Goal: Find specific page/section: Find specific page/section

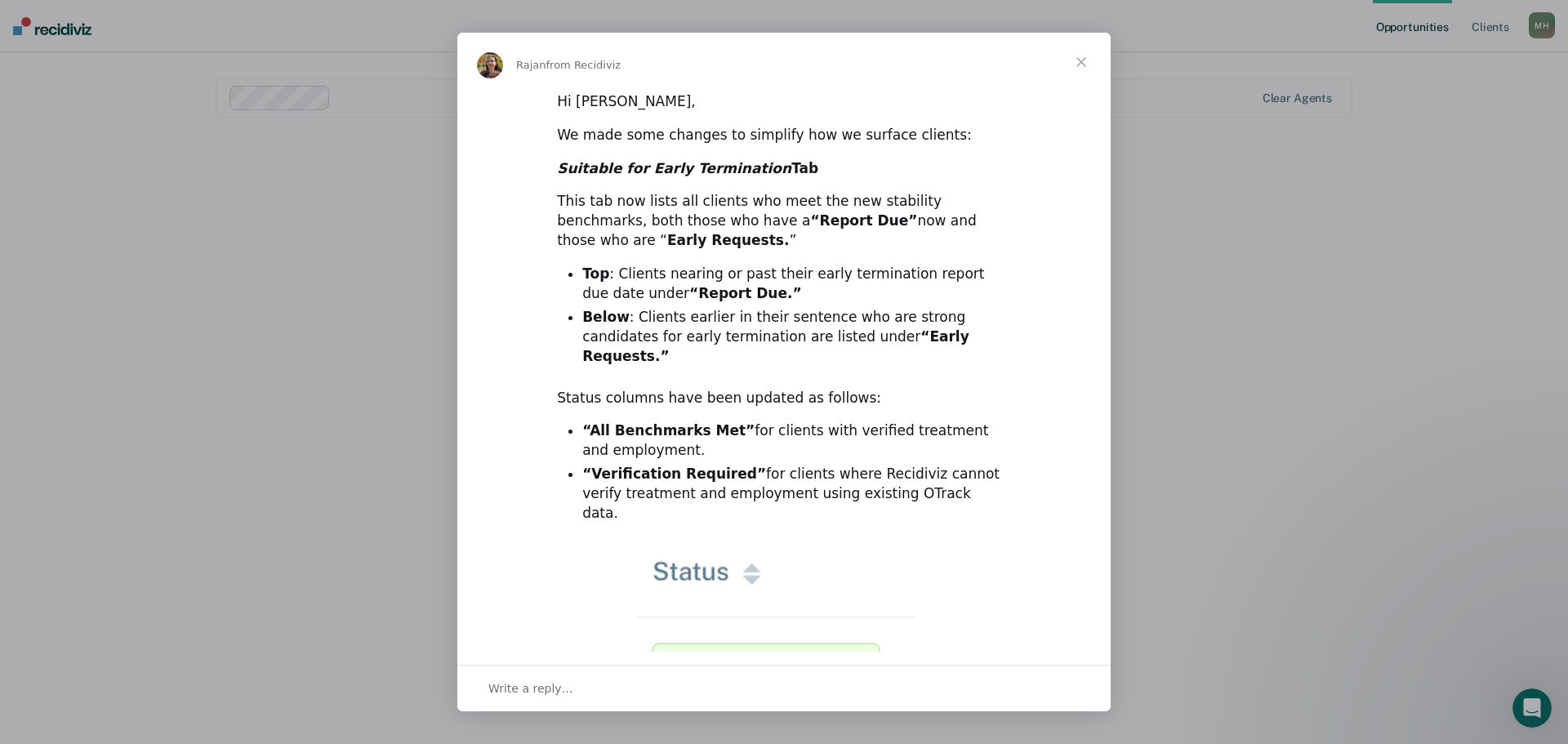
click at [1078, 56] on span "Close" at bounding box center [1081, 61] width 59 height 59
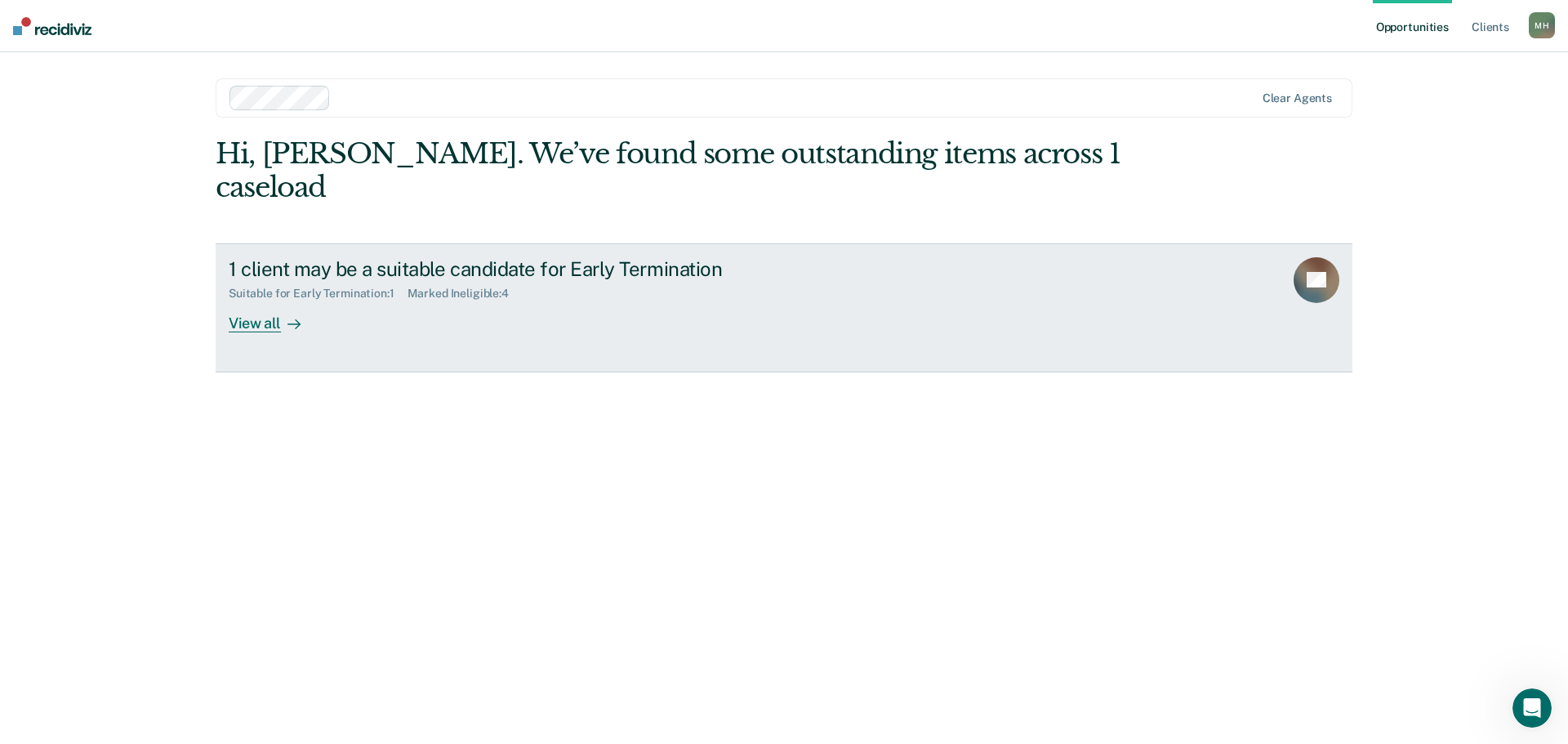
click at [244, 301] on div "View all" at bounding box center [274, 316] width 91 height 31
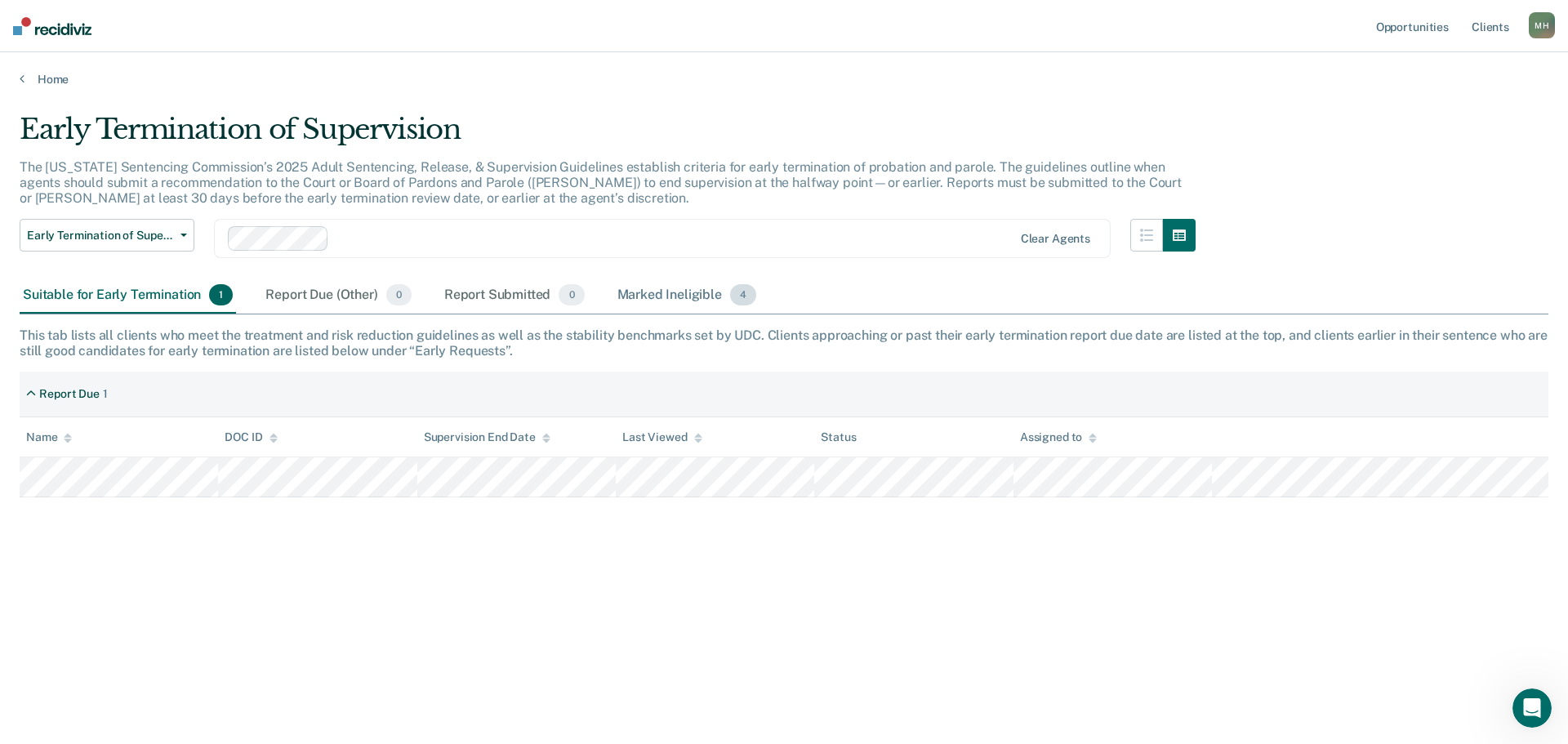
click at [663, 298] on div "Marked Ineligible 4" at bounding box center [687, 295] width 146 height 36
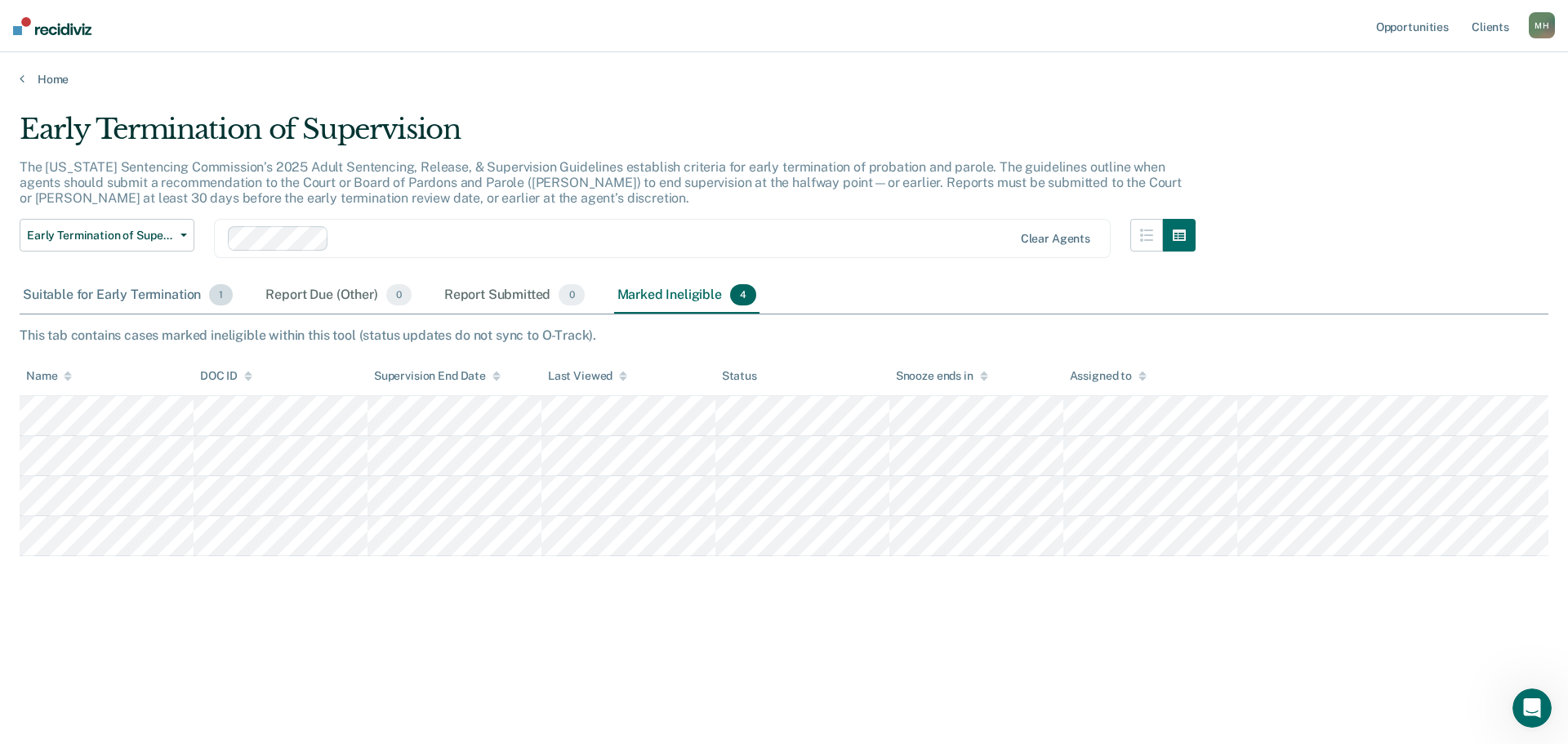
click at [129, 310] on div "Suitable for Early Termination 1" at bounding box center [128, 295] width 216 height 36
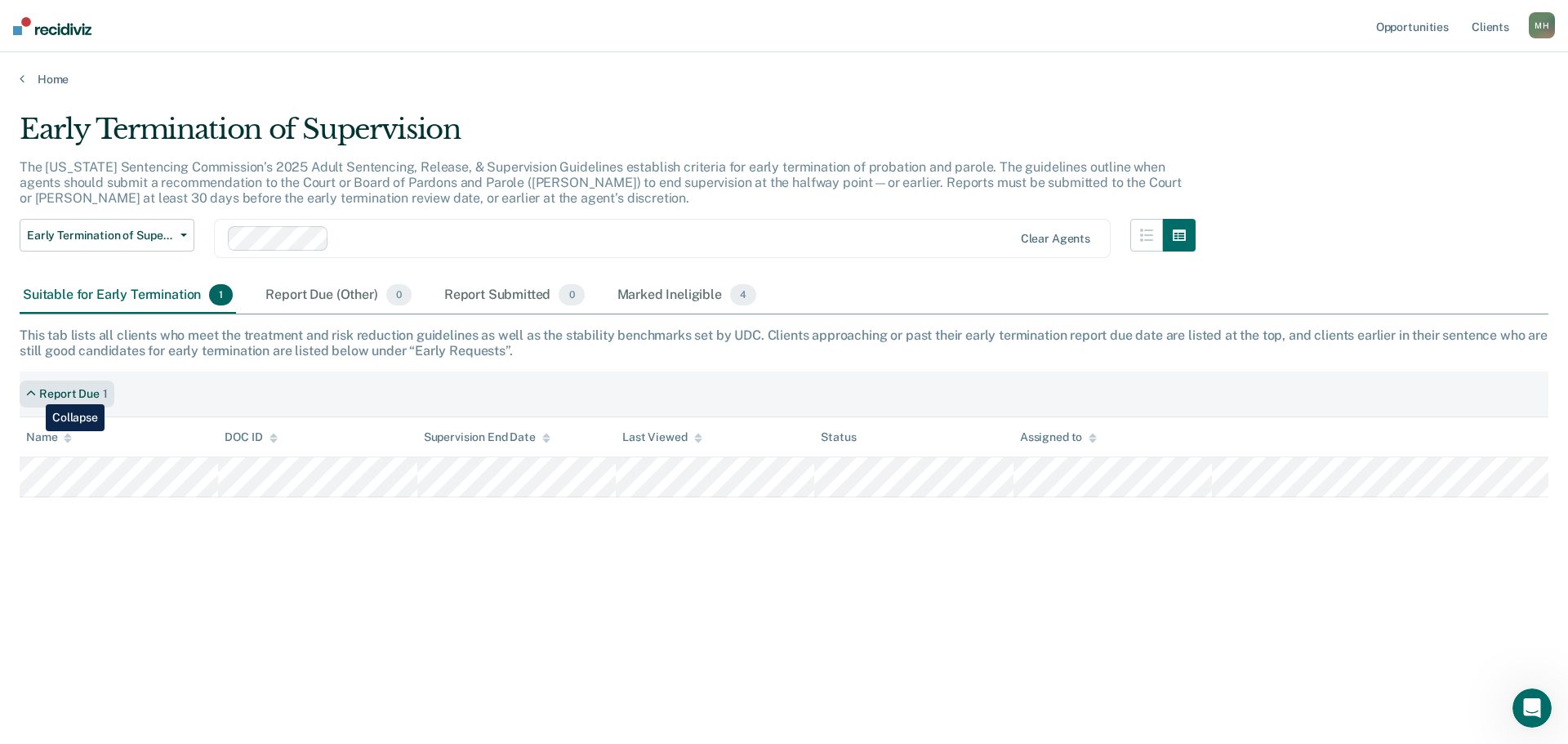
click at [32, 390] on icon at bounding box center [31, 394] width 10 height 14
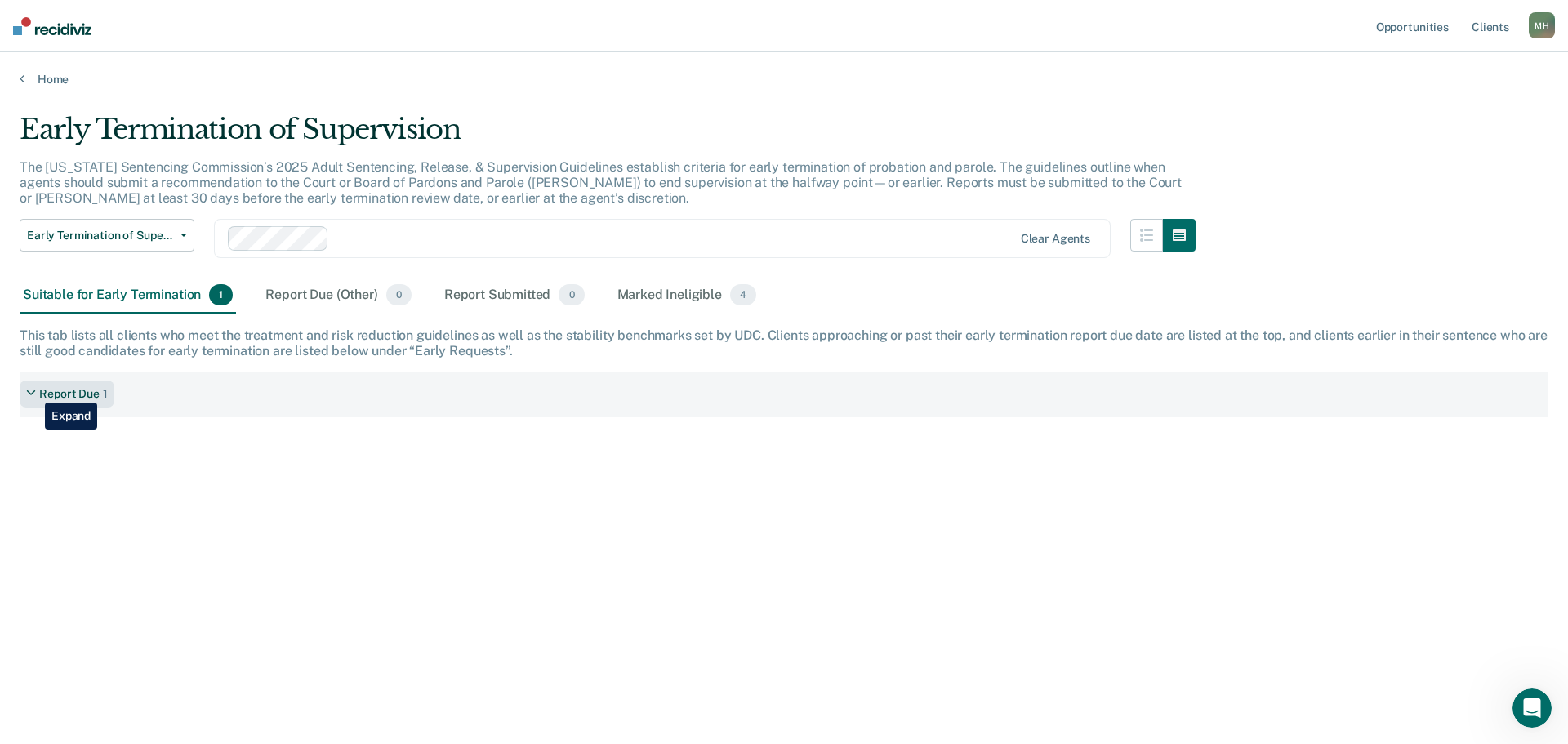
click at [32, 390] on icon at bounding box center [31, 394] width 10 height 14
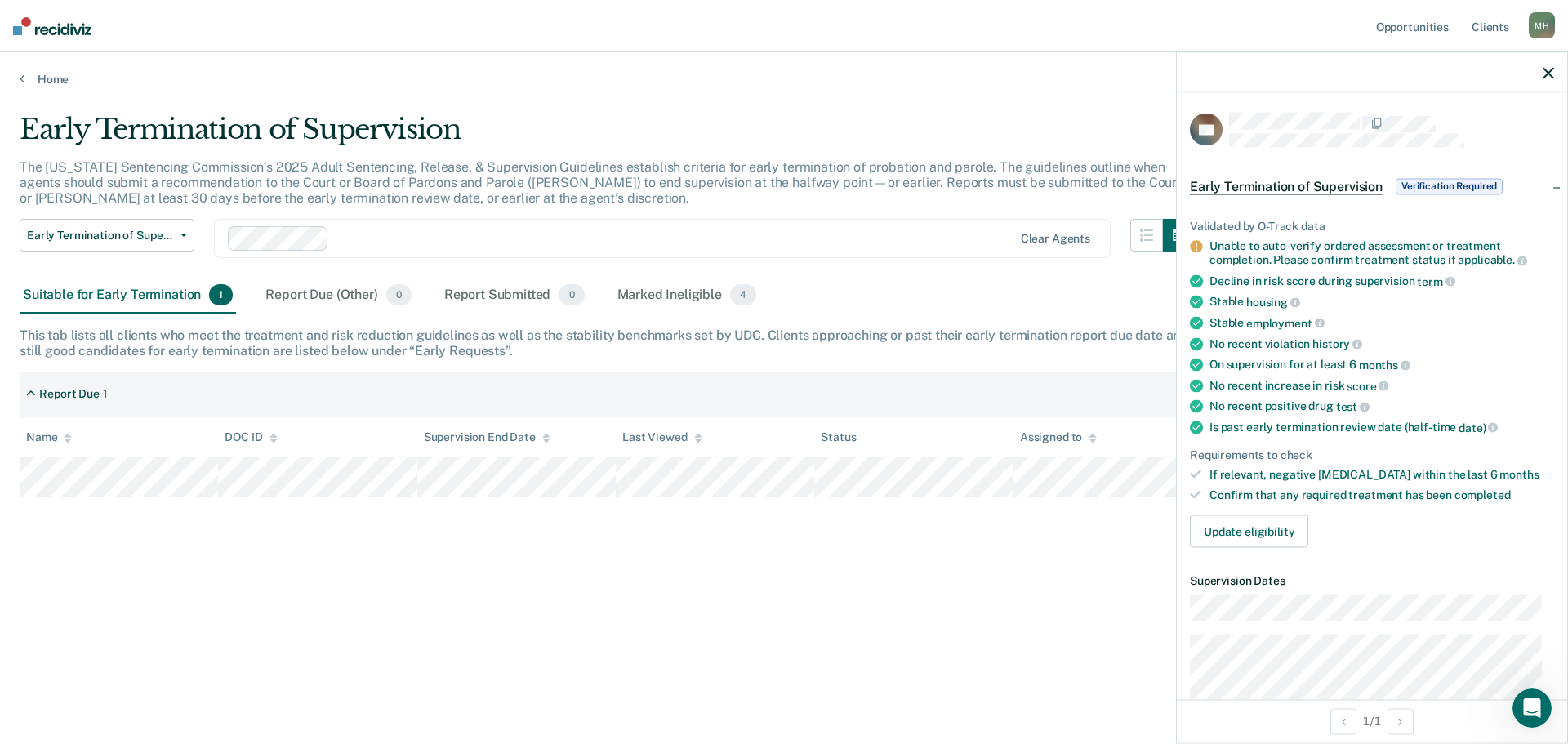
click at [1547, 82] on div at bounding box center [1372, 72] width 390 height 41
click at [1536, 70] on div at bounding box center [1372, 72] width 390 height 41
click at [1551, 70] on icon "button" at bounding box center [1549, 73] width 12 height 12
